Goal: Task Accomplishment & Management: Manage account settings

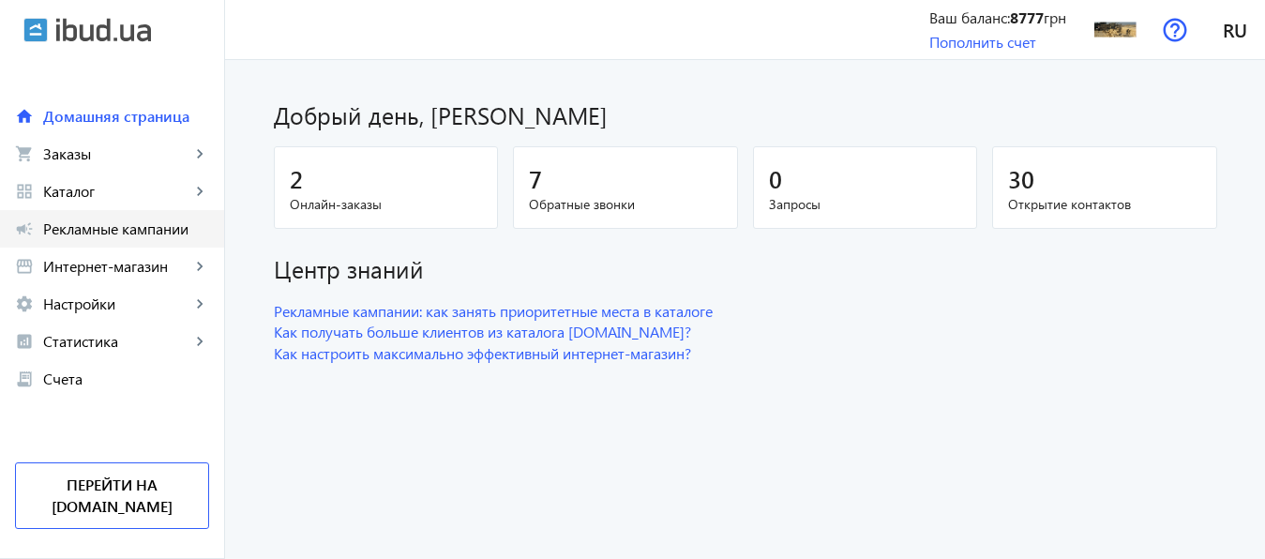
click at [118, 226] on span "Рекламные кампании" at bounding box center [126, 228] width 166 height 19
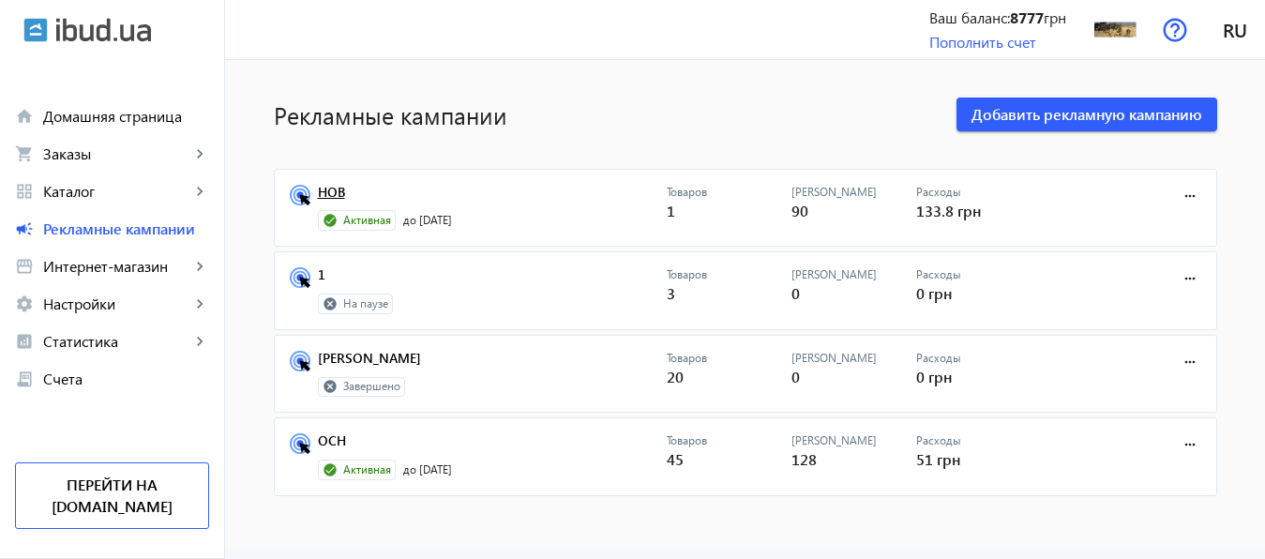
click at [324, 193] on link "НОВ" at bounding box center [492, 198] width 349 height 26
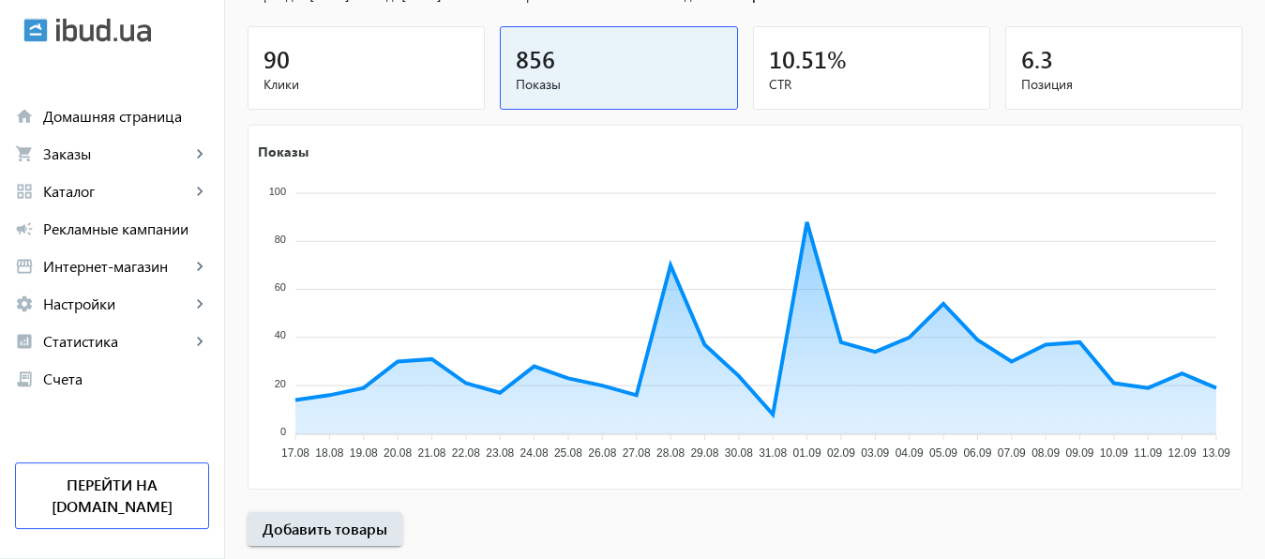
scroll to position [364, 0]
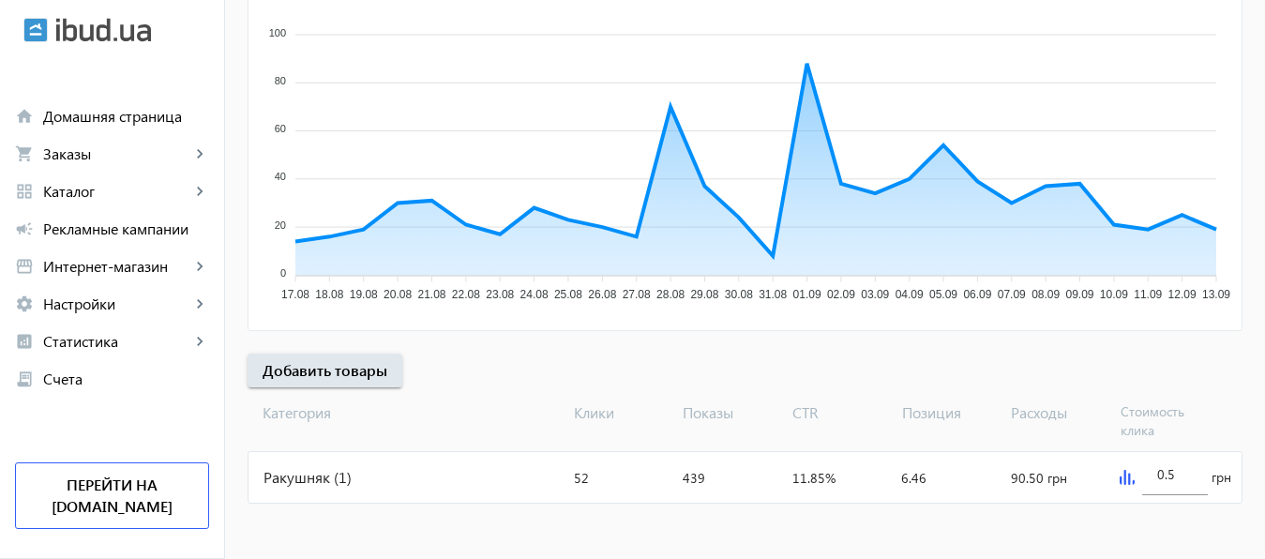
click at [1125, 481] on img at bounding box center [1127, 477] width 15 height 15
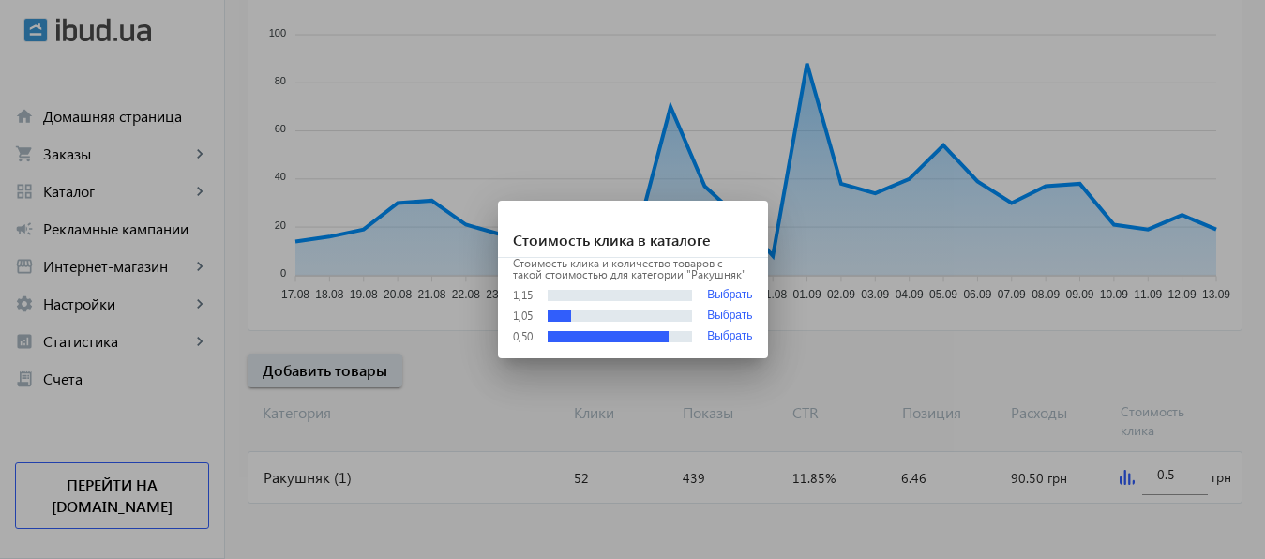
click at [291, 479] on div at bounding box center [632, 279] width 1265 height 559
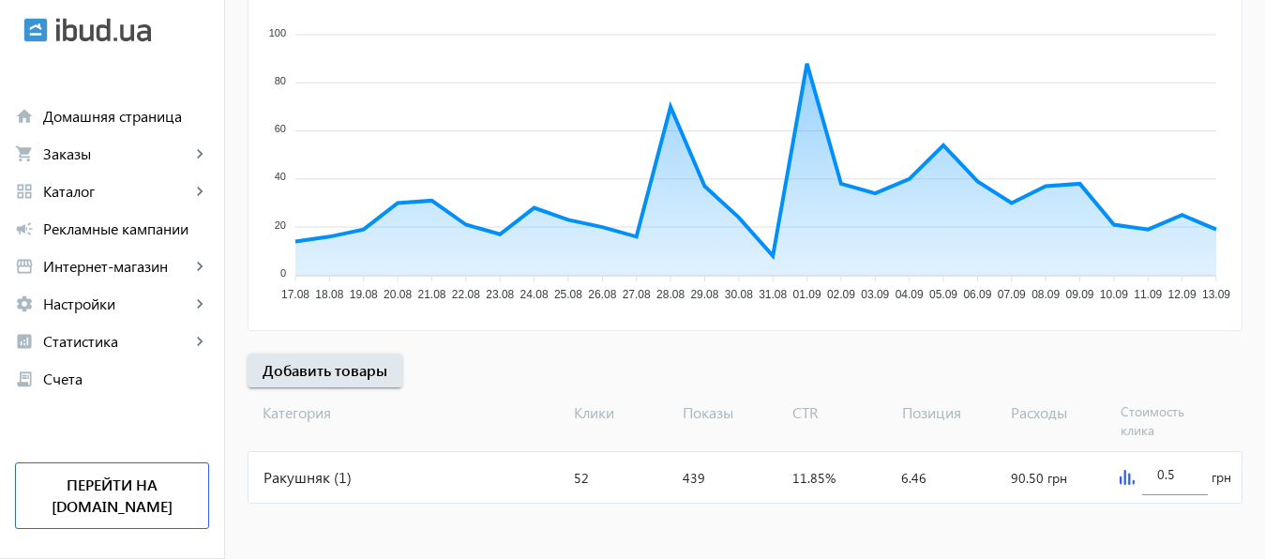
click at [291, 479] on div "Ракушняк (1)" at bounding box center [408, 477] width 318 height 51
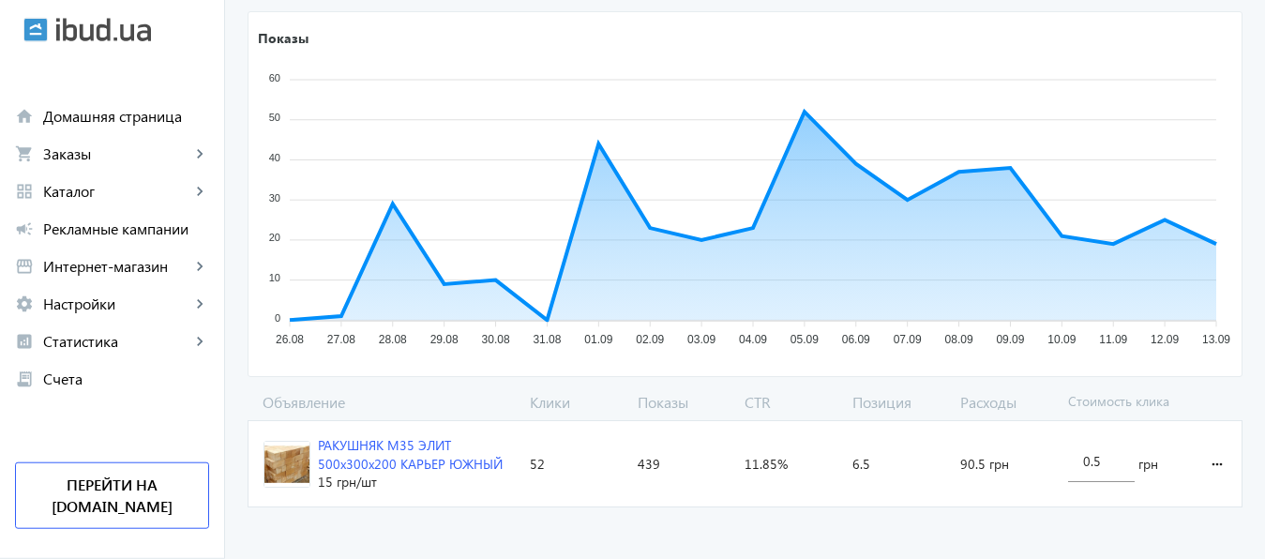
scroll to position [300, 0]
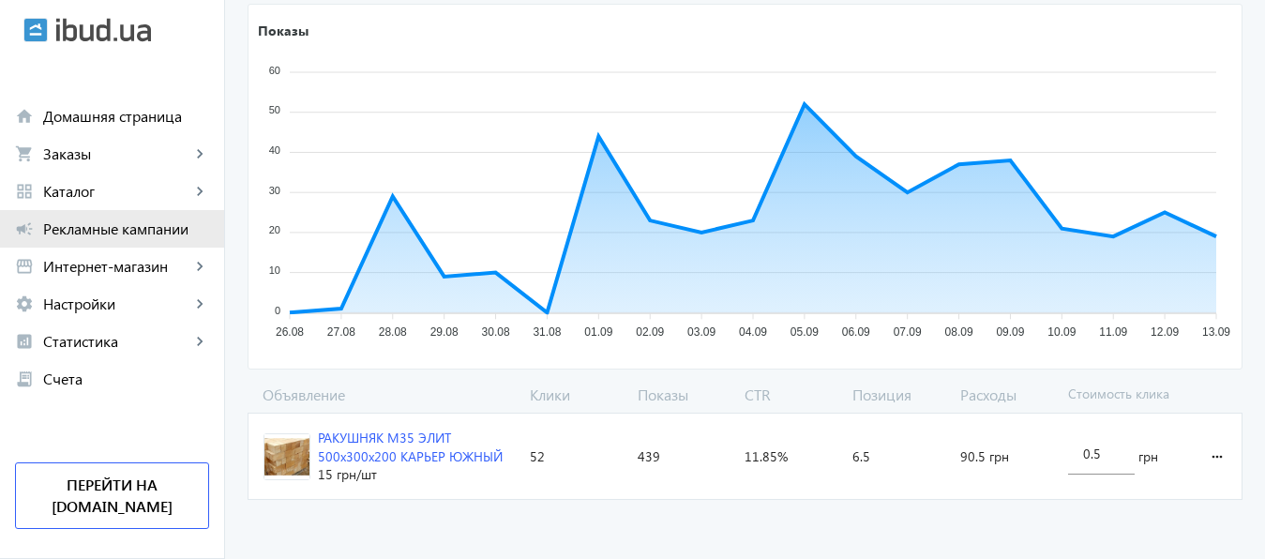
click at [119, 235] on span "Рекламные кампании" at bounding box center [126, 228] width 166 height 19
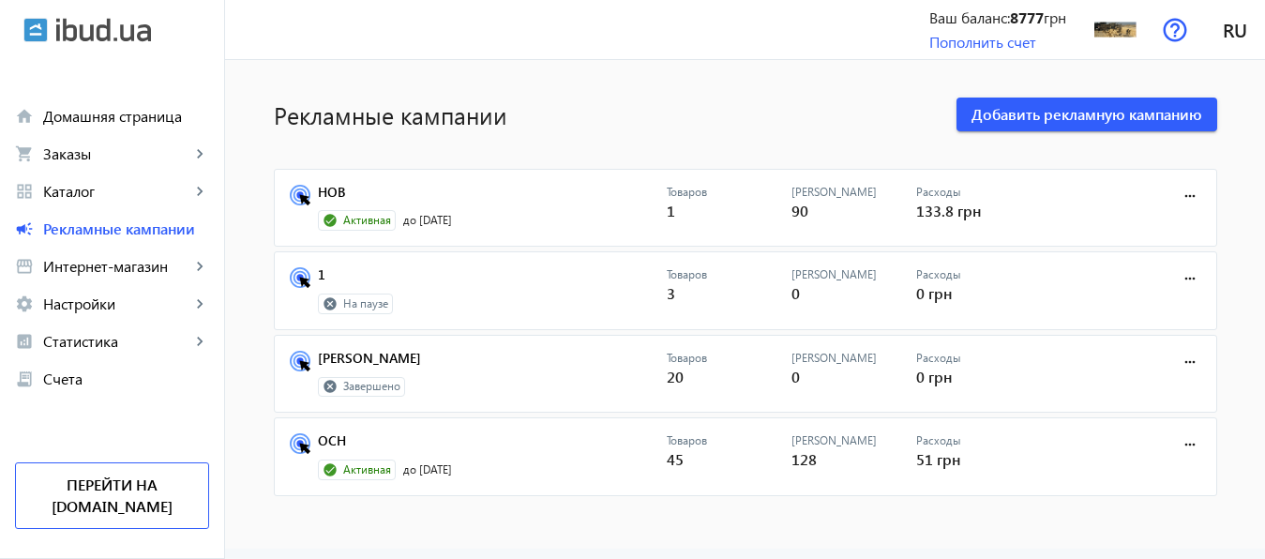
click at [84, 191] on span "Каталог" at bounding box center [116, 191] width 147 height 19
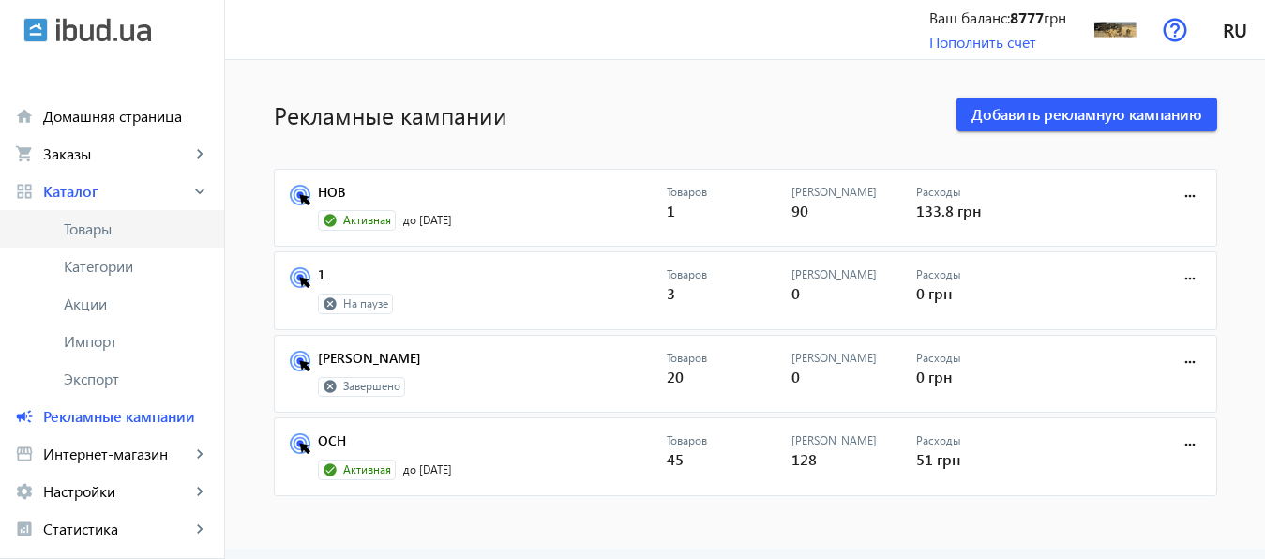
click at [88, 221] on span "Товары" at bounding box center [136, 228] width 145 height 19
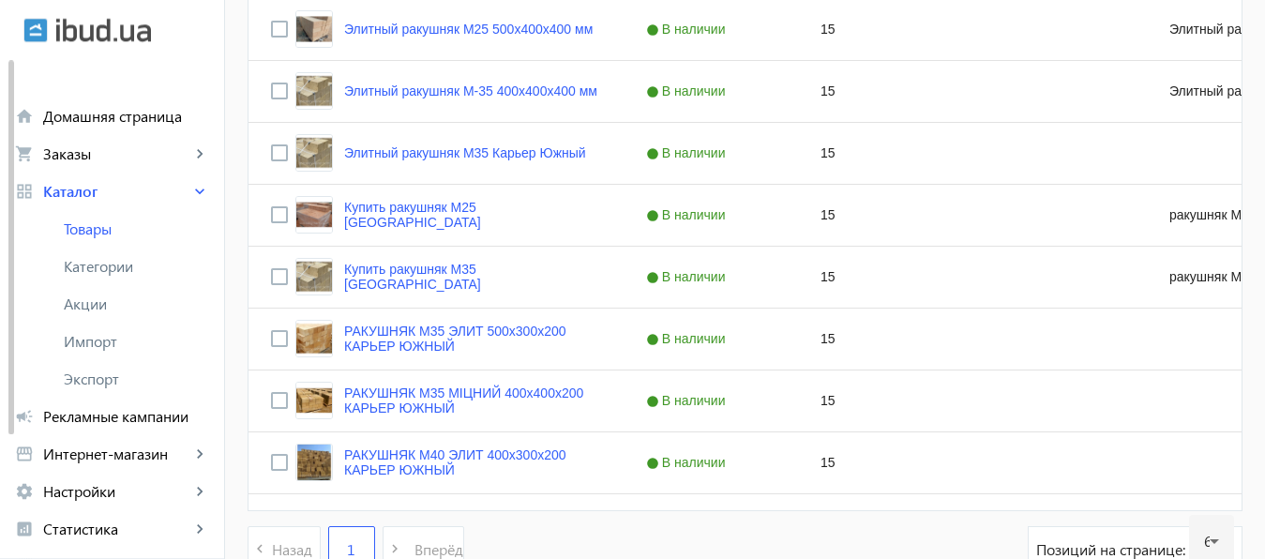
scroll to position [2909, 0]
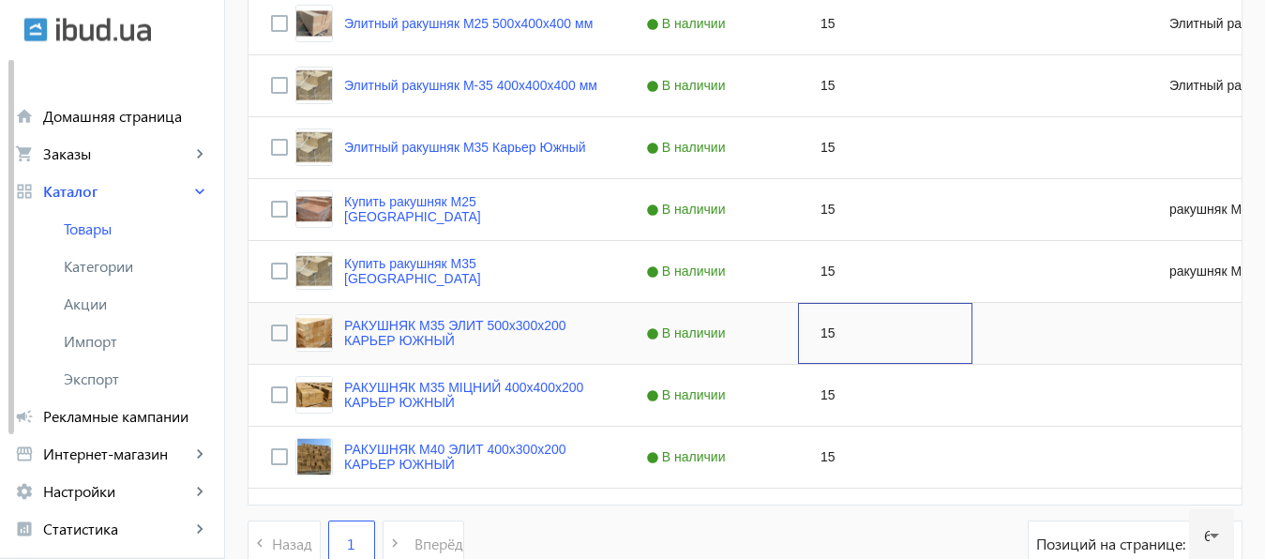
click at [822, 335] on div "15" at bounding box center [885, 333] width 174 height 61
type input "6"
type input "8"
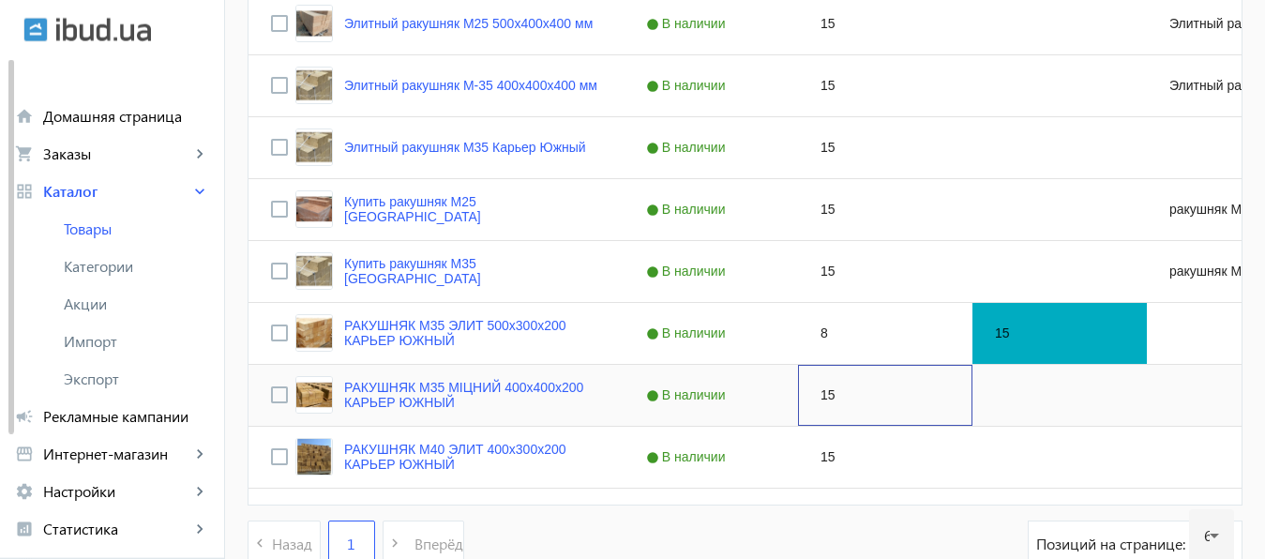
click at [888, 405] on div "15" at bounding box center [885, 395] width 174 height 61
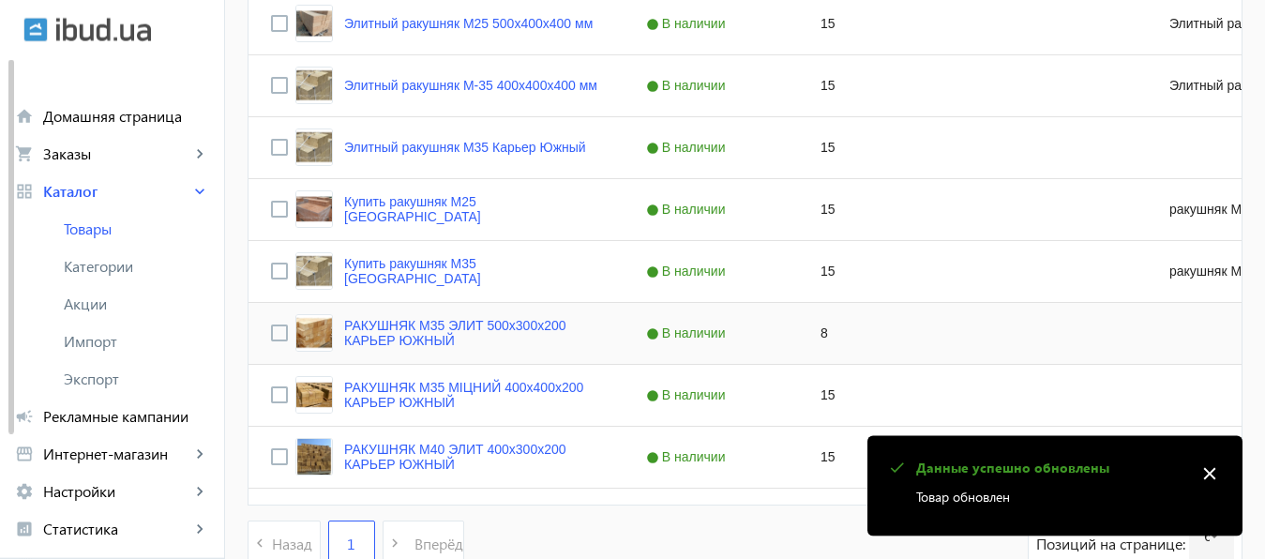
click at [868, 333] on div "8" at bounding box center [885, 333] width 174 height 61
click at [1005, 328] on div "Press SPACE to select this row." at bounding box center [1060, 333] width 174 height 61
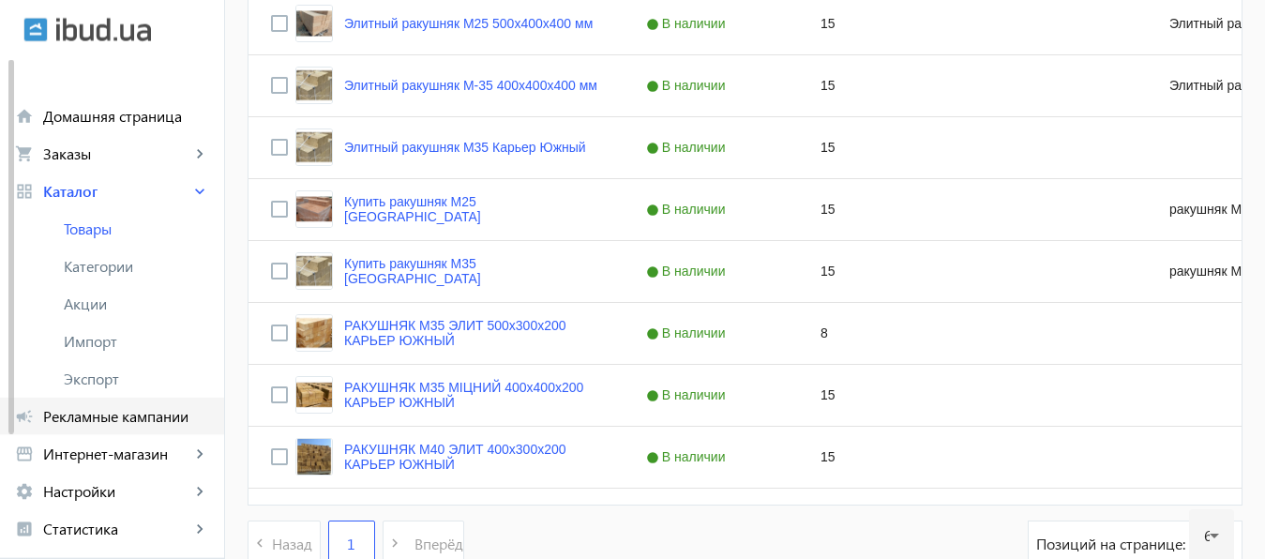
click at [113, 416] on span "Рекламные кампании" at bounding box center [126, 416] width 166 height 19
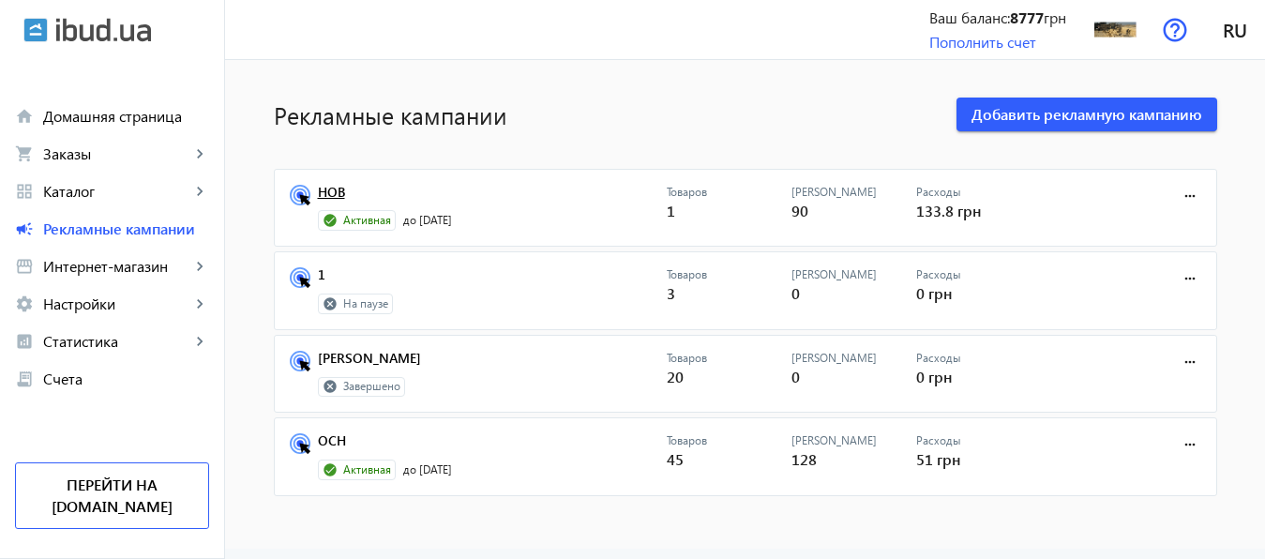
click at [325, 189] on link "НОВ" at bounding box center [492, 198] width 349 height 26
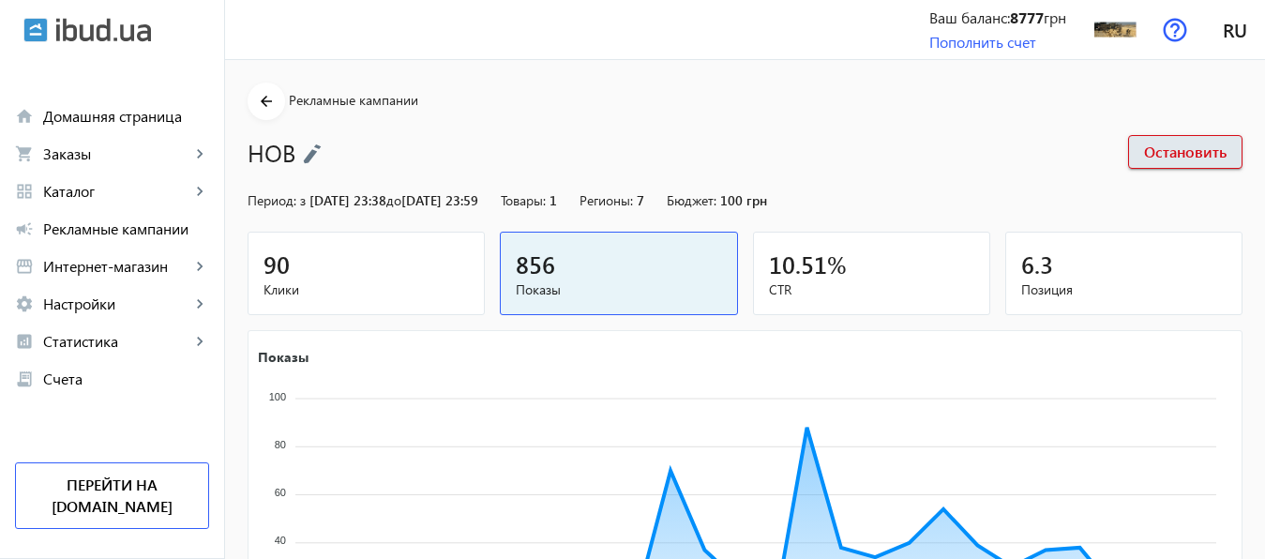
scroll to position [364, 0]
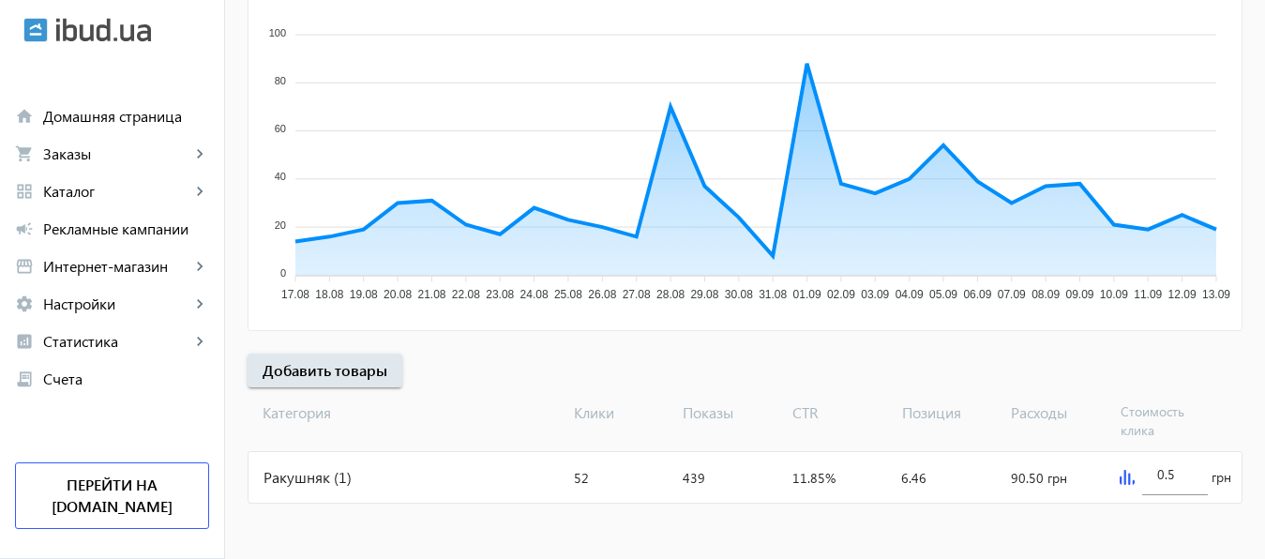
click at [1125, 476] on img at bounding box center [1127, 477] width 15 height 15
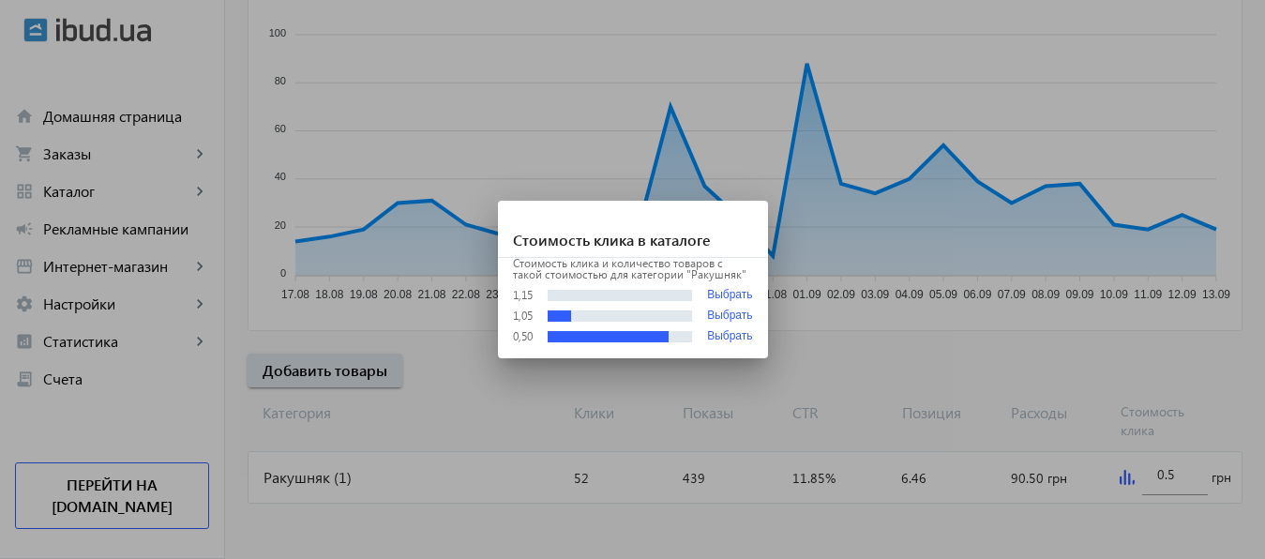
scroll to position [0, 0]
click at [1162, 475] on div at bounding box center [632, 279] width 1265 height 559
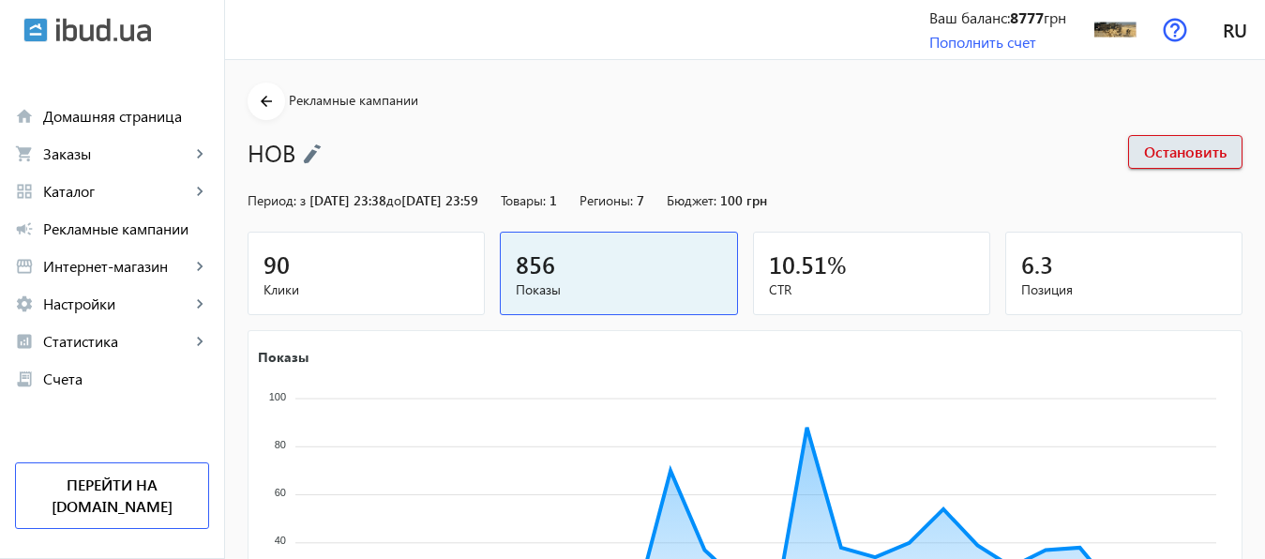
scroll to position [364, 0]
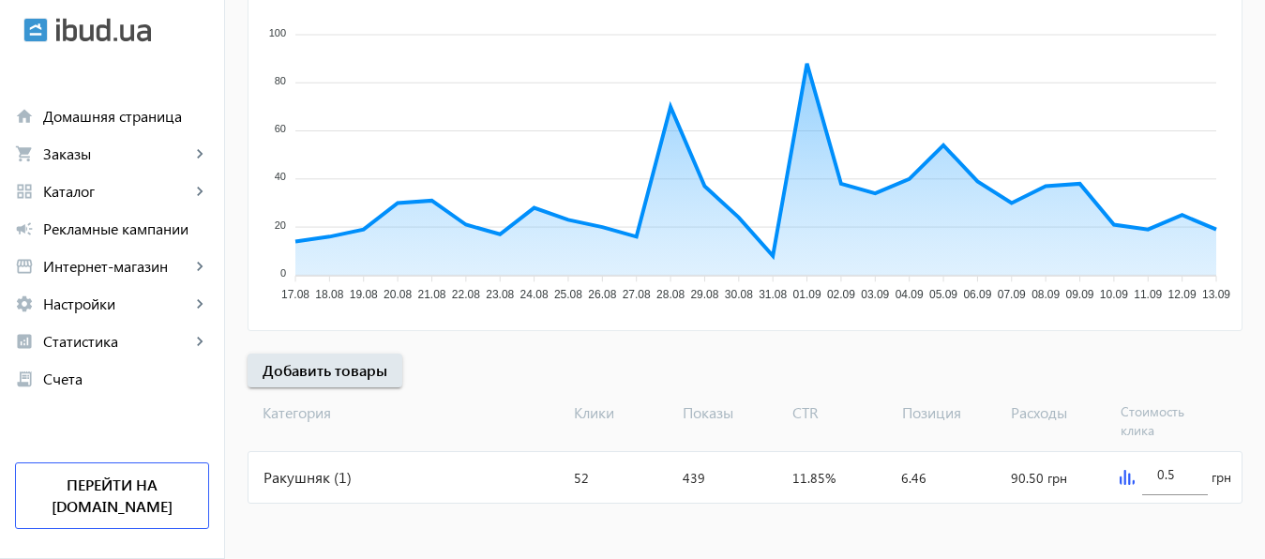
click at [1162, 475] on input "0.5" at bounding box center [1175, 474] width 36 height 18
click at [1176, 476] on input "1.5" at bounding box center [1175, 474] width 36 height 18
type input "1.2"
click at [1168, 524] on mat-sidenav-content "arrow_back Рекламные кампании НОВ Остановить Период: з [DATE] 23:38 до [DATE] 2…" at bounding box center [745, 128] width 1040 height 864
click at [293, 478] on div "Ракушняк (1)" at bounding box center [408, 477] width 318 height 51
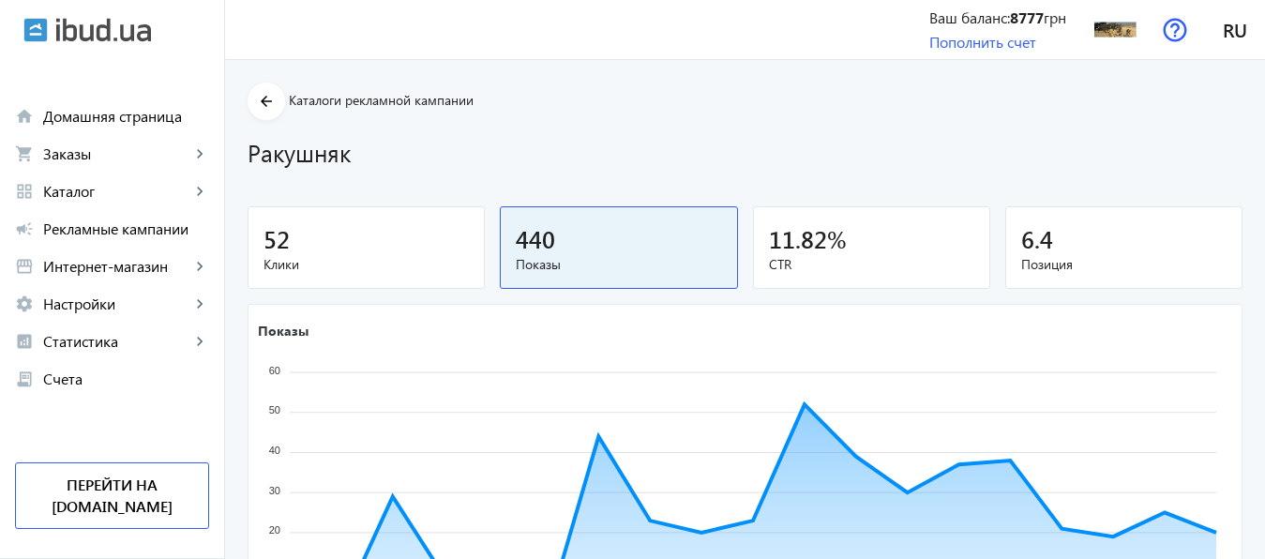
scroll to position [300, 0]
